Goal: Use online tool/utility: Use online tool/utility

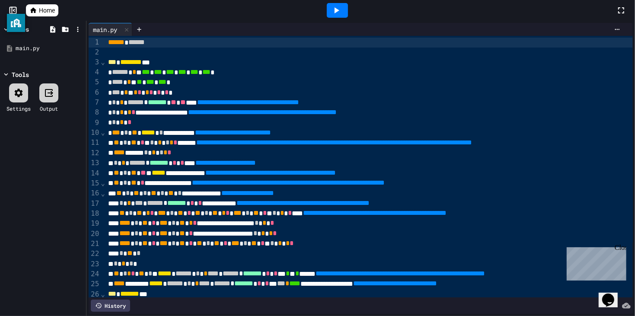
click at [331, 10] on icon at bounding box center [336, 10] width 10 height 10
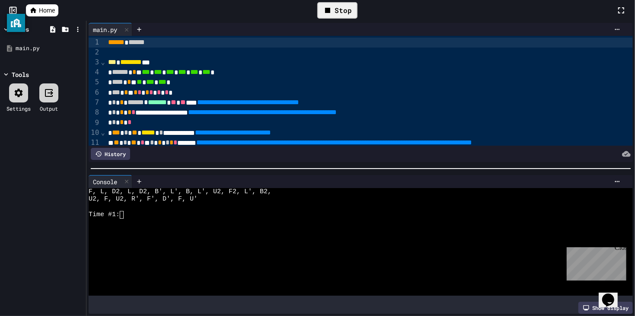
click at [198, 217] on div "Time #1:" at bounding box center [357, 215] width 537 height 8
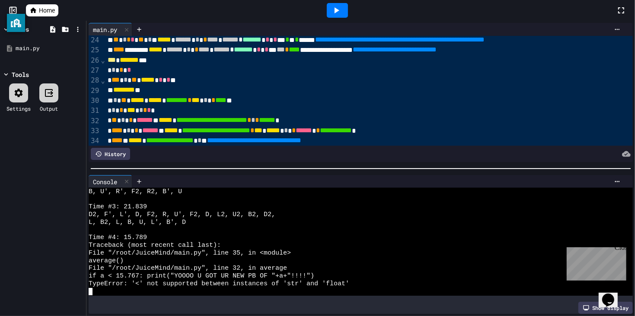
scroll to position [232, 0]
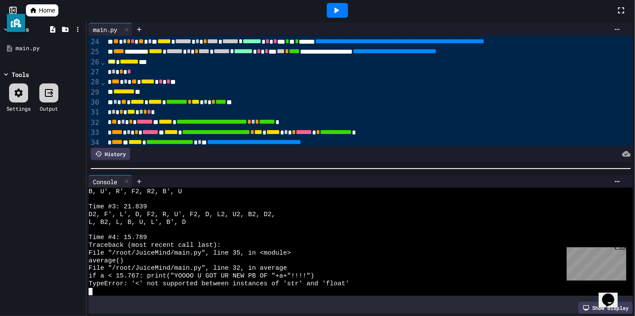
click at [186, 83] on div "*** * ** ***** * * * * **" at bounding box center [382, 82] width 555 height 10
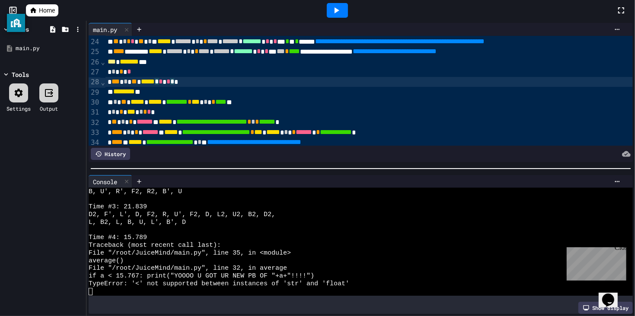
click at [340, 16] on div at bounding box center [337, 10] width 21 height 15
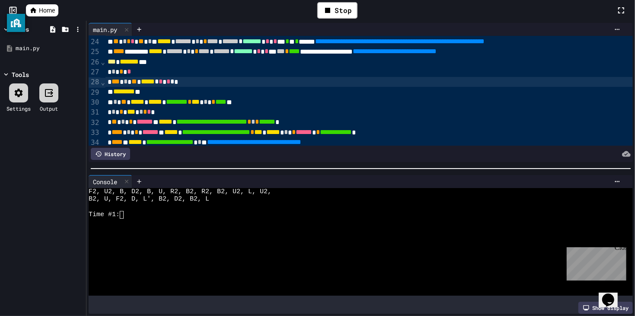
click at [273, 245] on div at bounding box center [357, 246] width 537 height 8
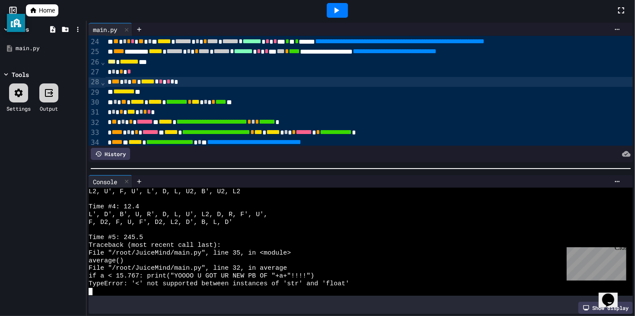
scroll to position [246, 0]
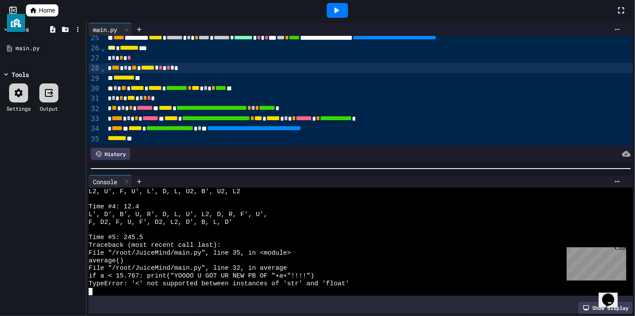
click at [145, 118] on div "**********" at bounding box center [382, 119] width 555 height 10
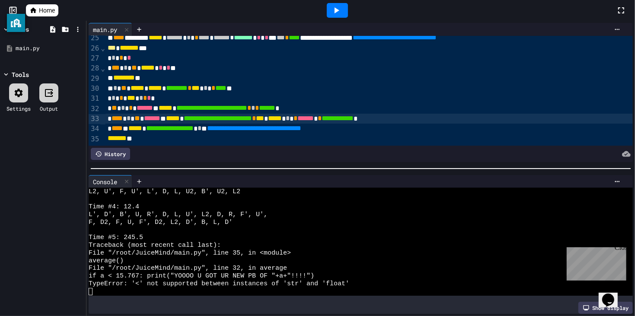
click at [124, 107] on span "*" at bounding box center [123, 108] width 4 height 6
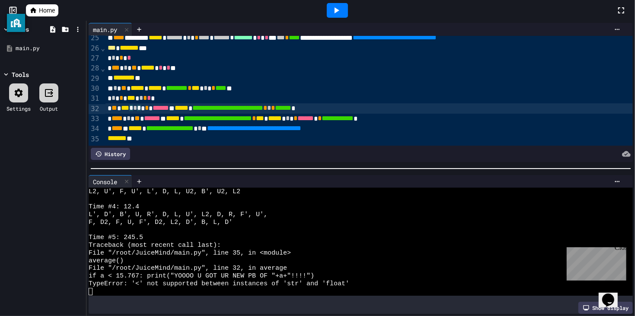
click at [332, 9] on icon at bounding box center [336, 10] width 10 height 10
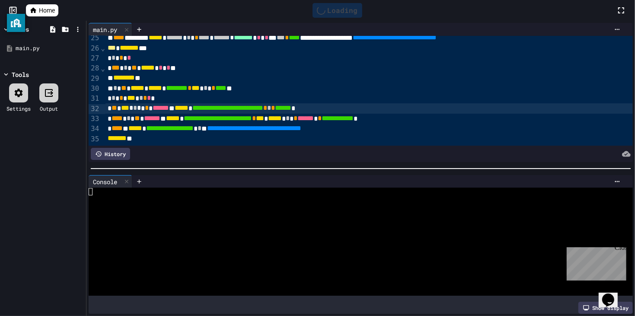
scroll to position [0, 0]
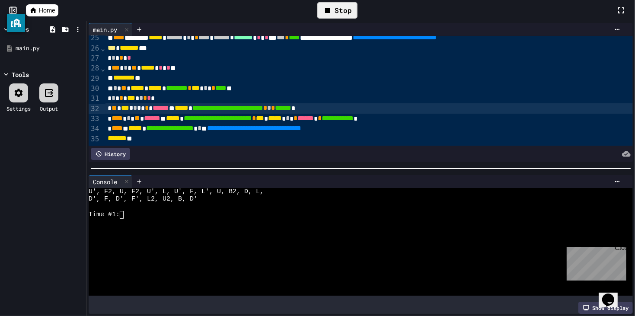
click at [131, 120] on span "*" at bounding box center [129, 118] width 4 height 6
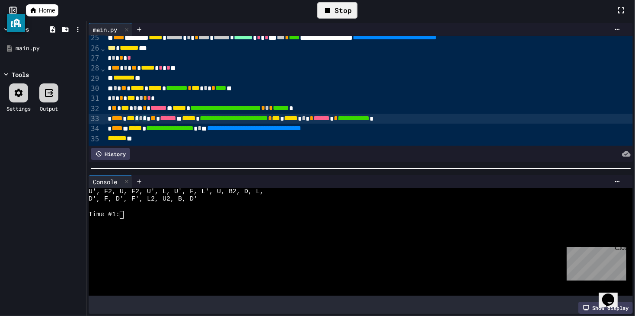
click at [335, 13] on div "Stop" at bounding box center [337, 10] width 40 height 16
click at [335, 13] on icon at bounding box center [336, 10] width 10 height 10
click at [150, 224] on div at bounding box center [357, 223] width 537 height 8
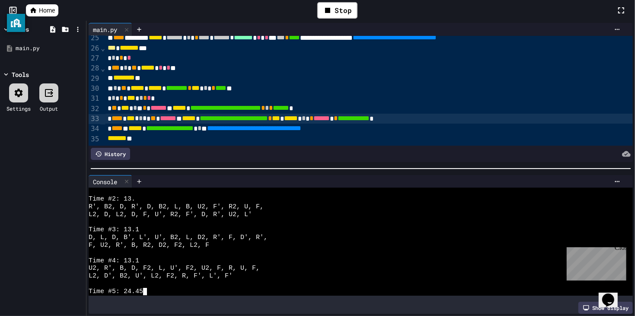
scroll to position [99, 0]
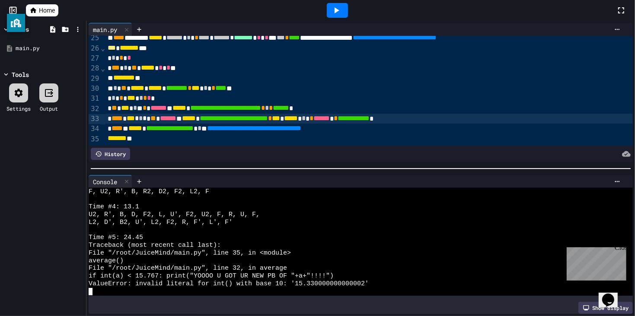
click at [137, 109] on div "**********" at bounding box center [382, 108] width 555 height 10
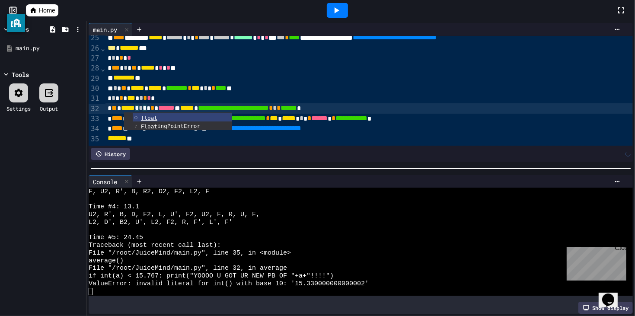
click at [145, 139] on div "******* **" at bounding box center [382, 139] width 555 height 10
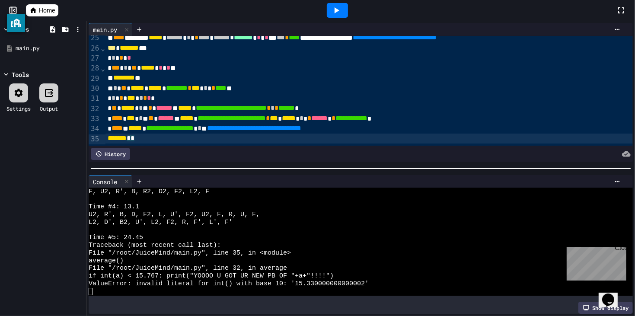
click at [135, 118] on span "***" at bounding box center [131, 118] width 8 height 6
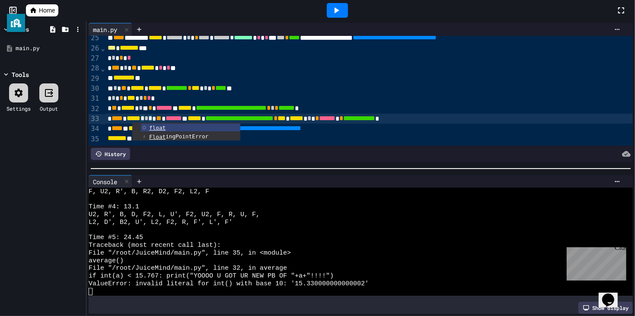
click at [273, 128] on span "**********" at bounding box center [254, 128] width 94 height 6
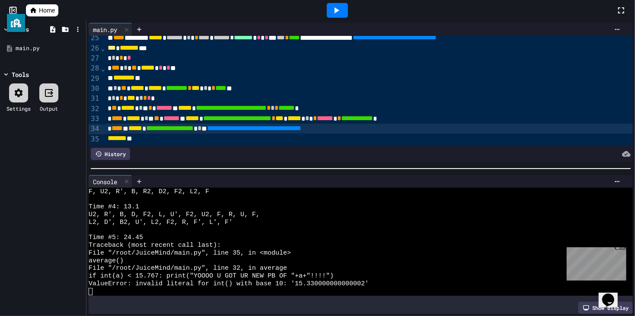
click at [340, 14] on icon at bounding box center [336, 10] width 10 height 10
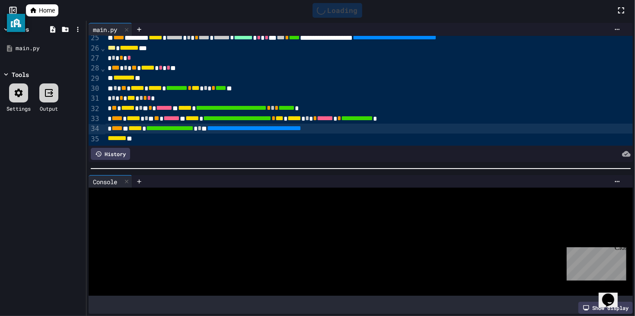
scroll to position [0, 0]
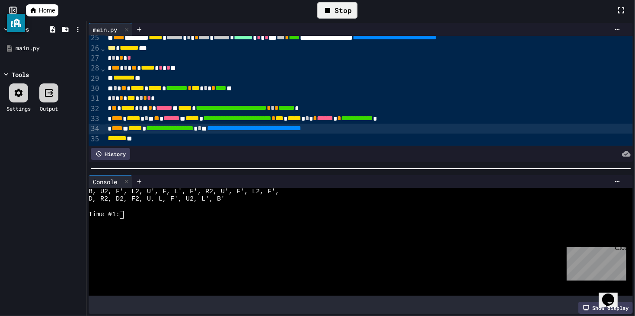
click at [237, 225] on div at bounding box center [357, 223] width 537 height 8
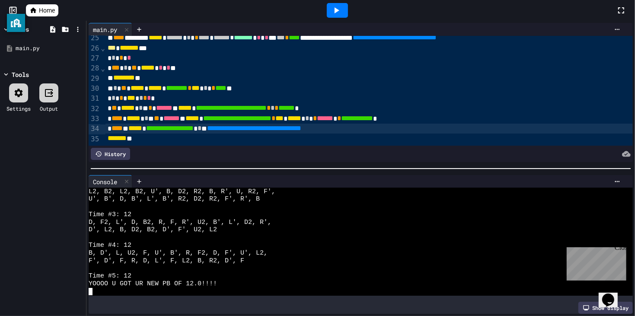
scroll to position [61, 0]
click at [325, 11] on div at bounding box center [338, 10] width 30 height 23
click at [332, 10] on icon at bounding box center [336, 10] width 10 height 10
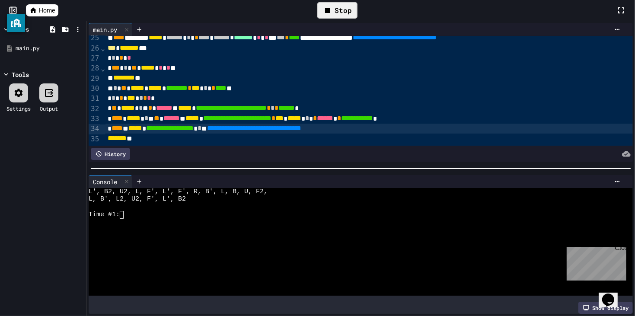
click at [245, 214] on div "Time #1:" at bounding box center [357, 215] width 537 height 8
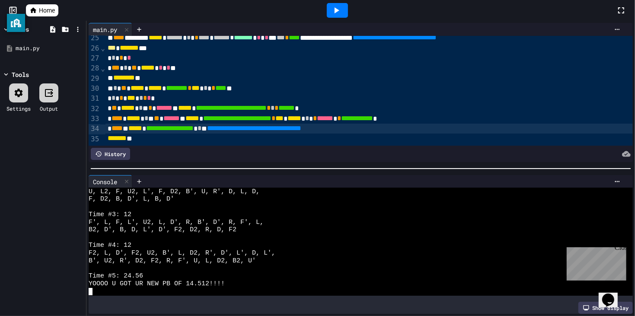
scroll to position [61, 0]
click at [339, 10] on icon at bounding box center [336, 10] width 10 height 10
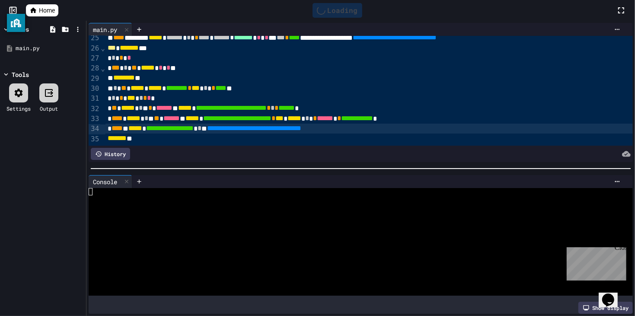
scroll to position [0, 0]
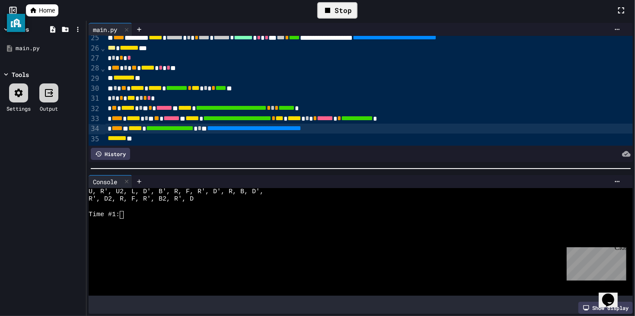
click at [349, 232] on div at bounding box center [357, 230] width 537 height 8
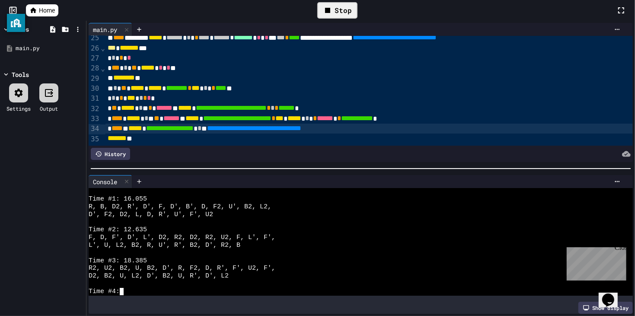
scroll to position [15, 0]
click at [343, 164] on div at bounding box center [360, 168] width 549 height 9
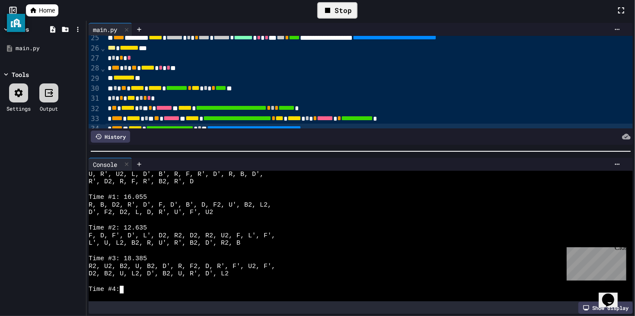
scroll to position [0, 0]
click at [343, 149] on div at bounding box center [360, 151] width 549 height 9
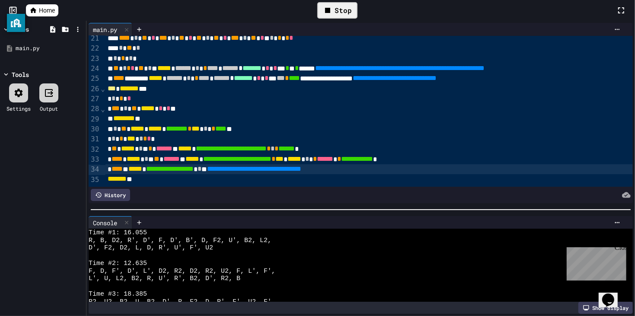
scroll to position [205, 0]
click at [325, 214] on div at bounding box center [360, 209] width 549 height 9
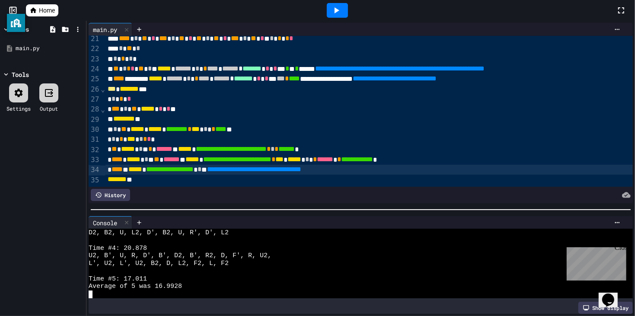
scroll to position [98, 0]
click at [340, 13] on icon at bounding box center [336, 10] width 10 height 10
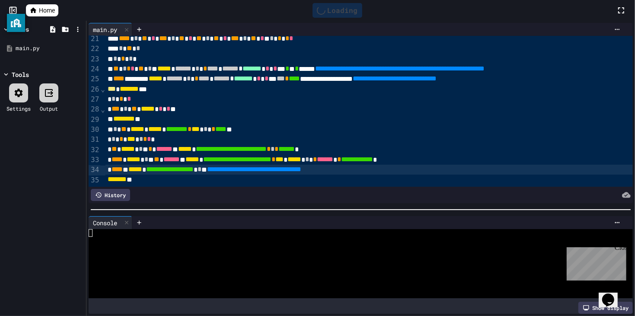
scroll to position [0, 0]
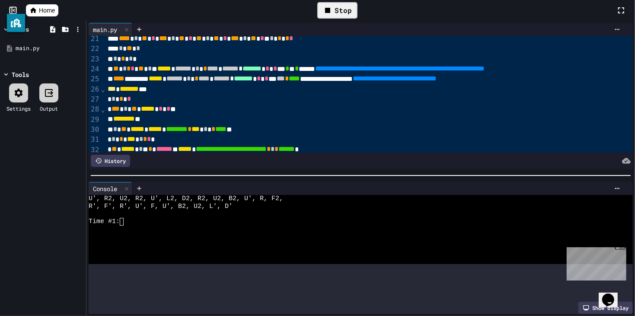
click at [365, 171] on div at bounding box center [360, 175] width 549 height 9
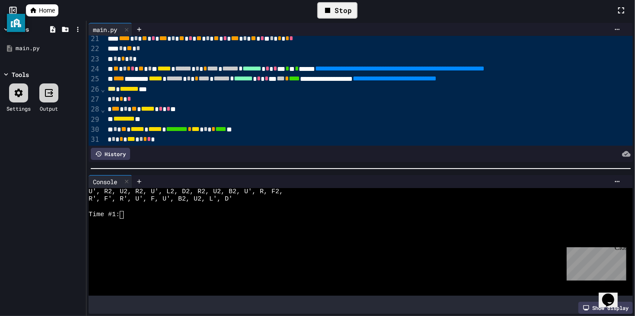
click at [341, 203] on div at bounding box center [357, 207] width 537 height 8
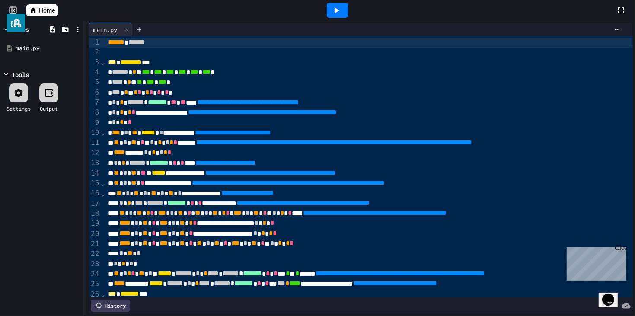
click at [339, 12] on icon at bounding box center [336, 10] width 10 height 10
